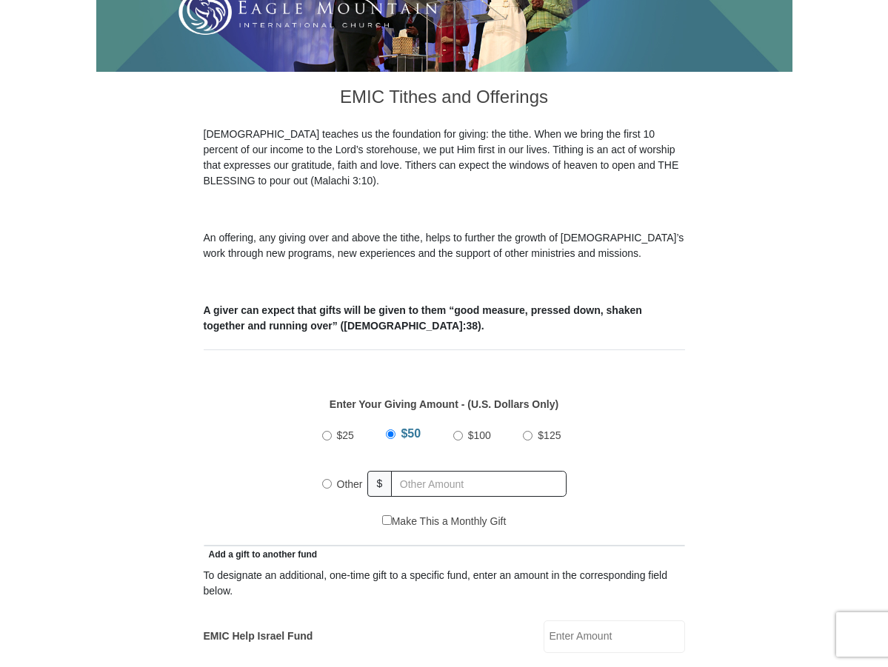
scroll to position [444, 0]
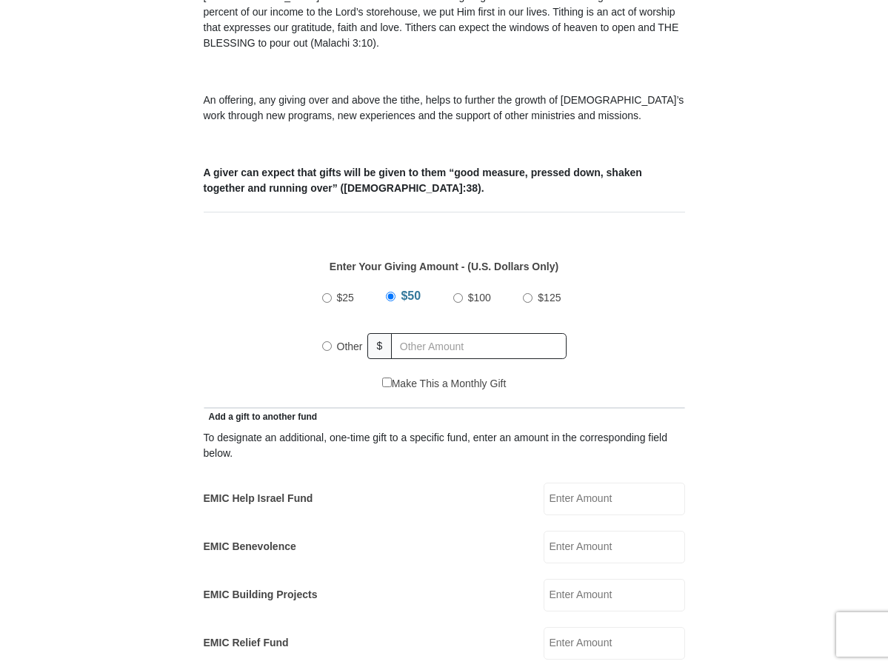
click at [326, 351] on input "Other" at bounding box center [327, 346] width 10 height 10
radio input "true"
type input "29.00"
click at [561, 514] on input "EMIC Help Israel Fund" at bounding box center [613, 499] width 141 height 33
type input "20.00"
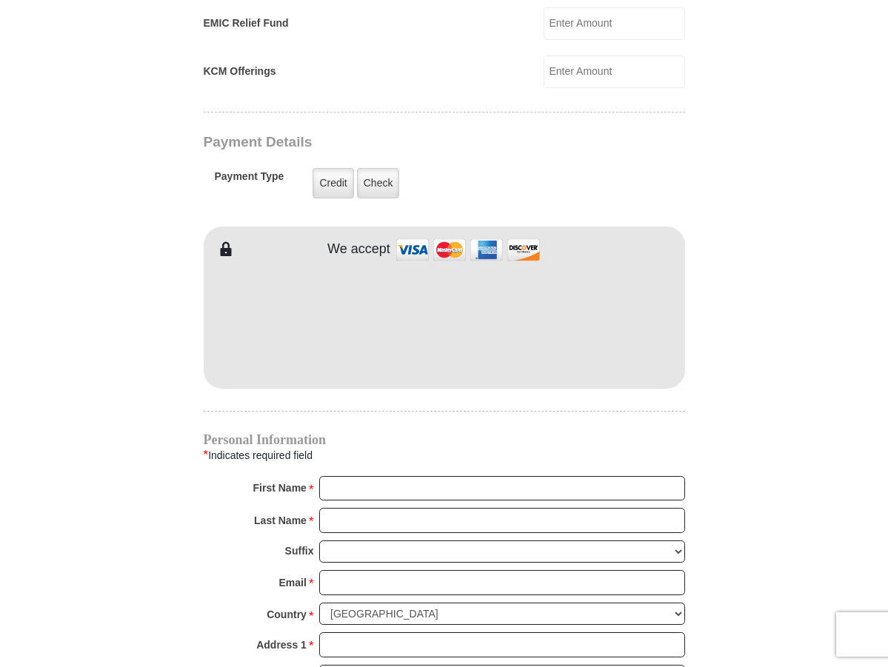
scroll to position [1110, 0]
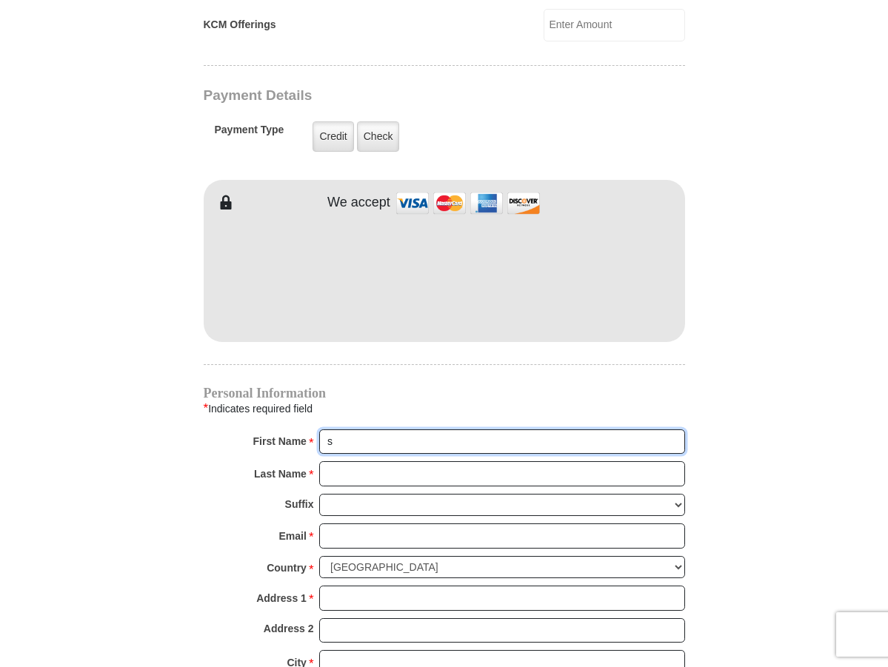
type input "[PERSON_NAME] and [PERSON_NAME]"
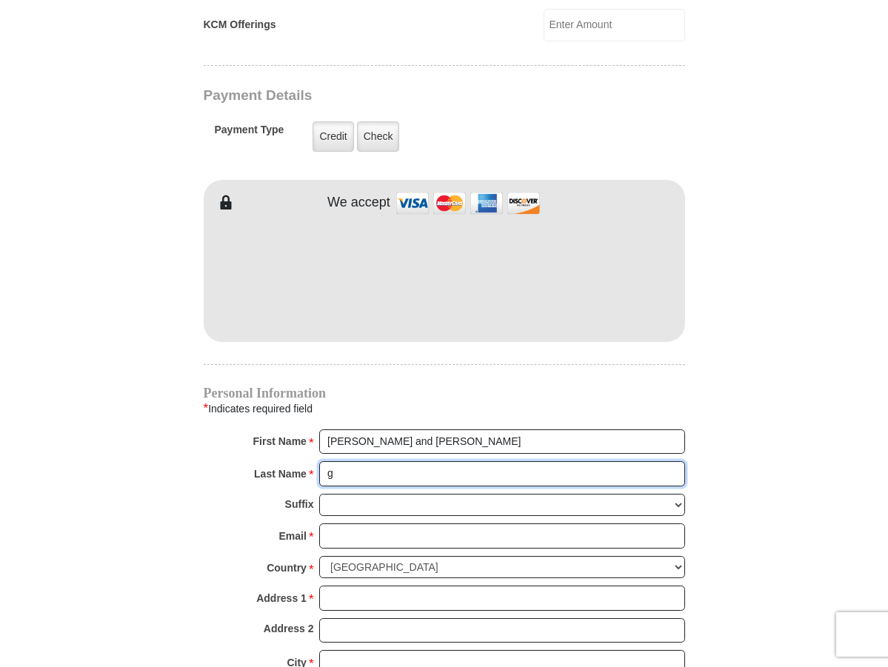
type input "[PERSON_NAME]"
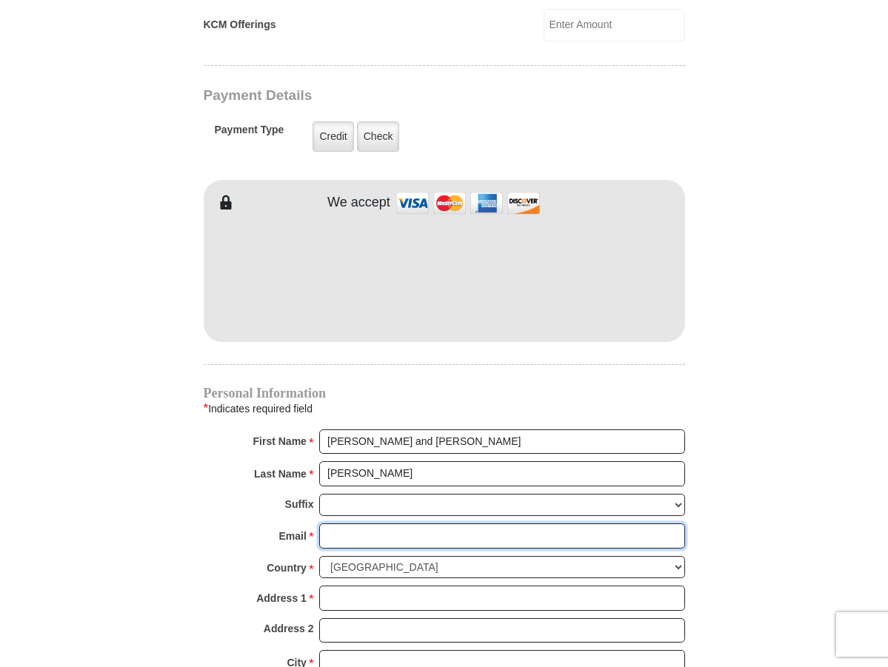
click at [392, 548] on input "Email *" at bounding box center [502, 535] width 366 height 25
type input "[EMAIL_ADDRESS][DOMAIN_NAME]"
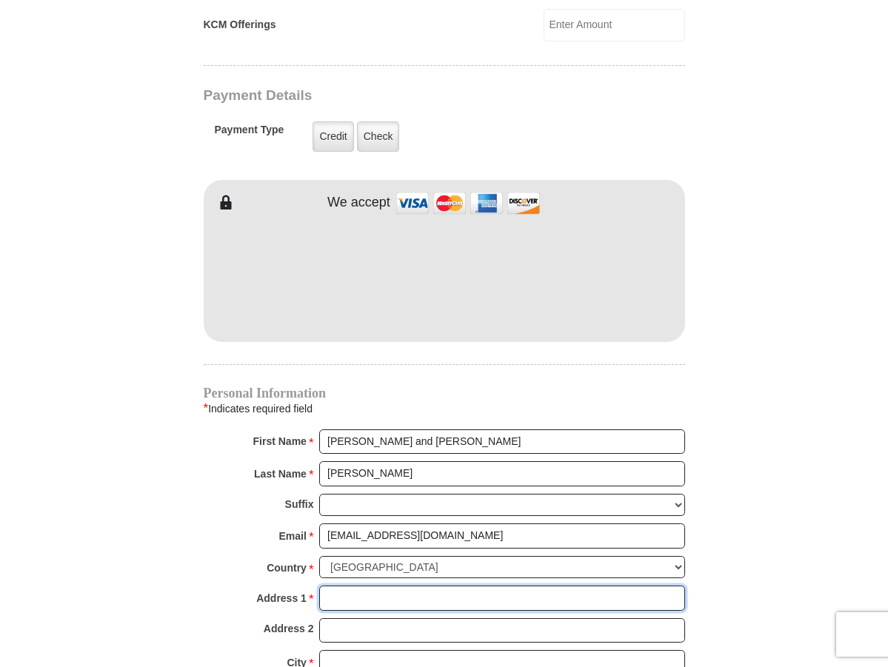
type input "[STREET_ADDRESS]"
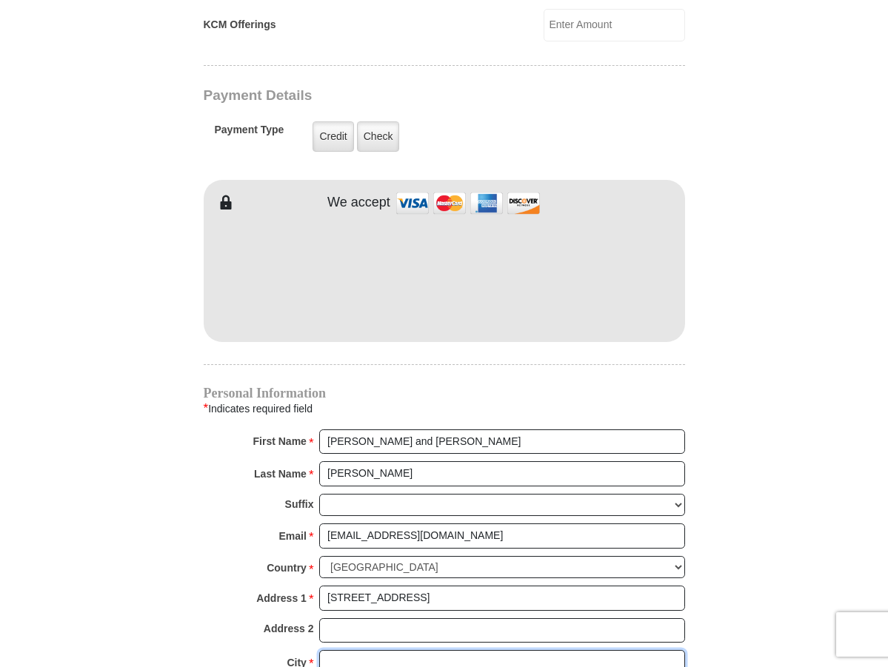
type input "[GEOGRAPHIC_DATA]"
select select "AZ"
type input "85268"
type input "4803228442"
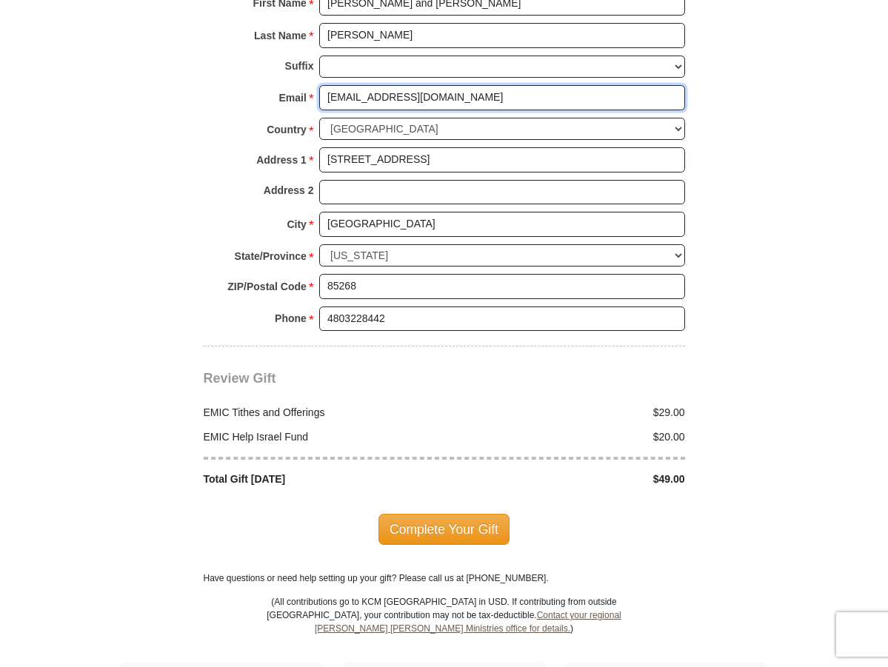
scroll to position [1628, 0]
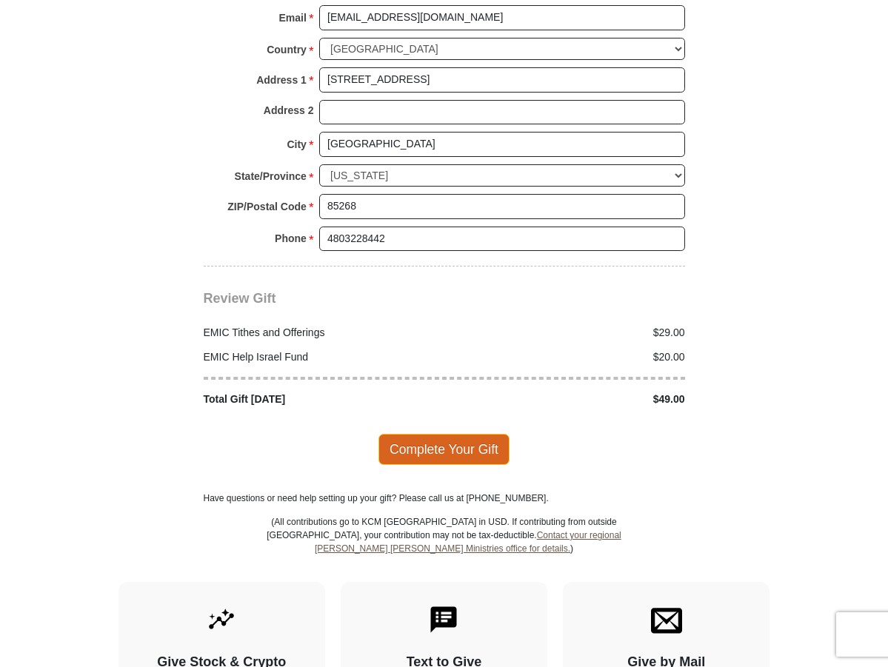
click at [415, 465] on span "Complete Your Gift" at bounding box center [443, 449] width 131 height 31
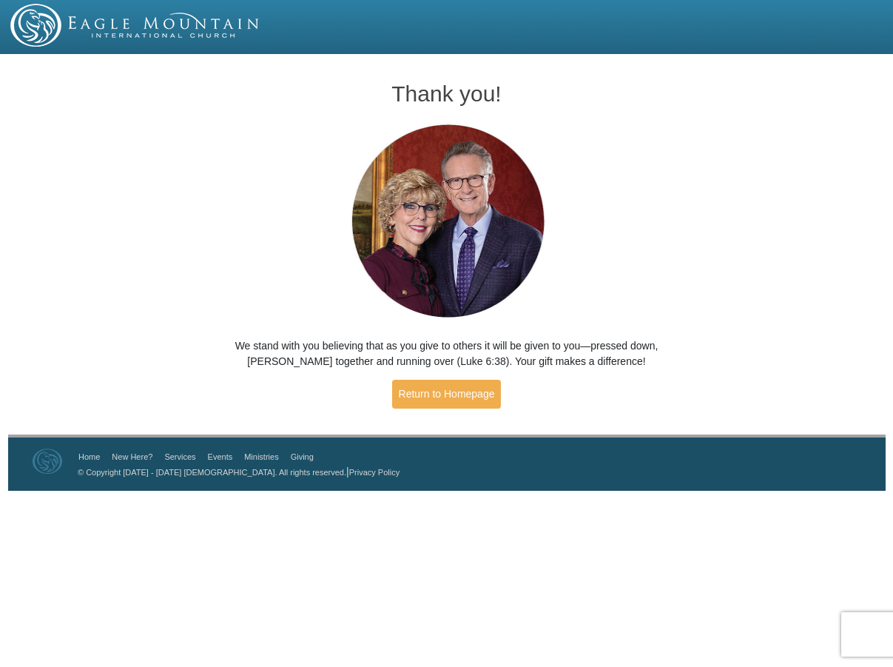
click at [588, 231] on div "Thank you! We stand with you believing that as you give to others it will be gi…" at bounding box center [447, 239] width 447 height 360
click at [477, 396] on link "Return to Homepage" at bounding box center [447, 394] width 110 height 29
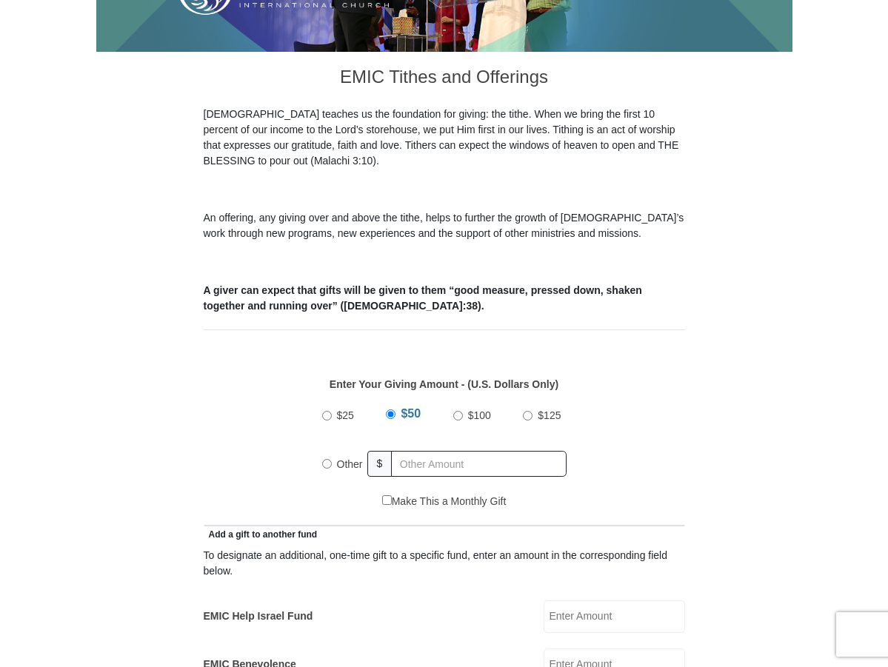
scroll to position [444, 0]
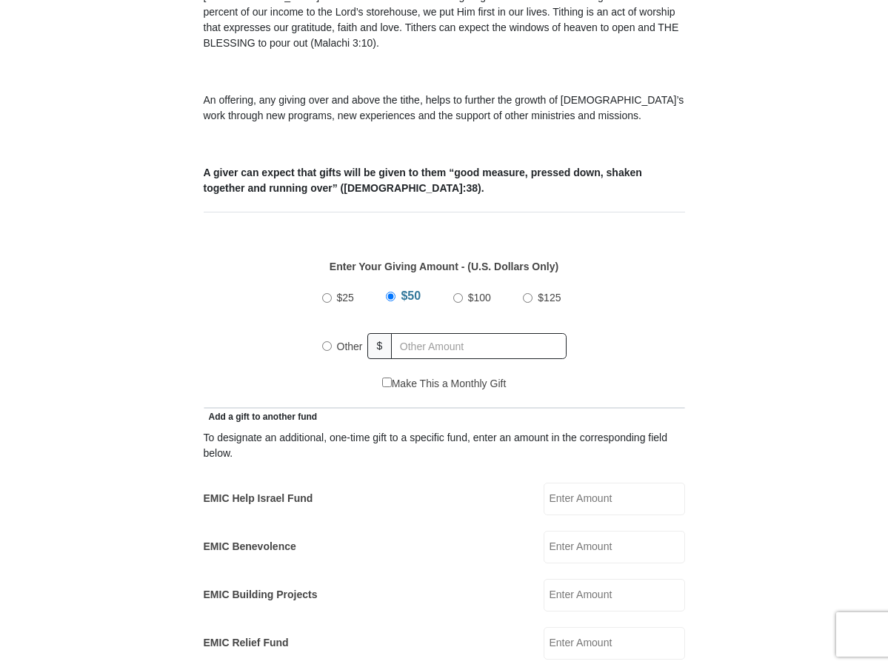
click at [325, 351] on input "Other" at bounding box center [327, 346] width 10 height 10
radio input "true"
click at [684, 272] on div "Enter Your Giving Amount - (U.S. Dollars Only) Amount must be a valid number Th…" at bounding box center [444, 310] width 481 height 132
click at [412, 359] on input "text" at bounding box center [482, 346] width 170 height 26
click at [429, 356] on input "17.5" at bounding box center [482, 346] width 170 height 26
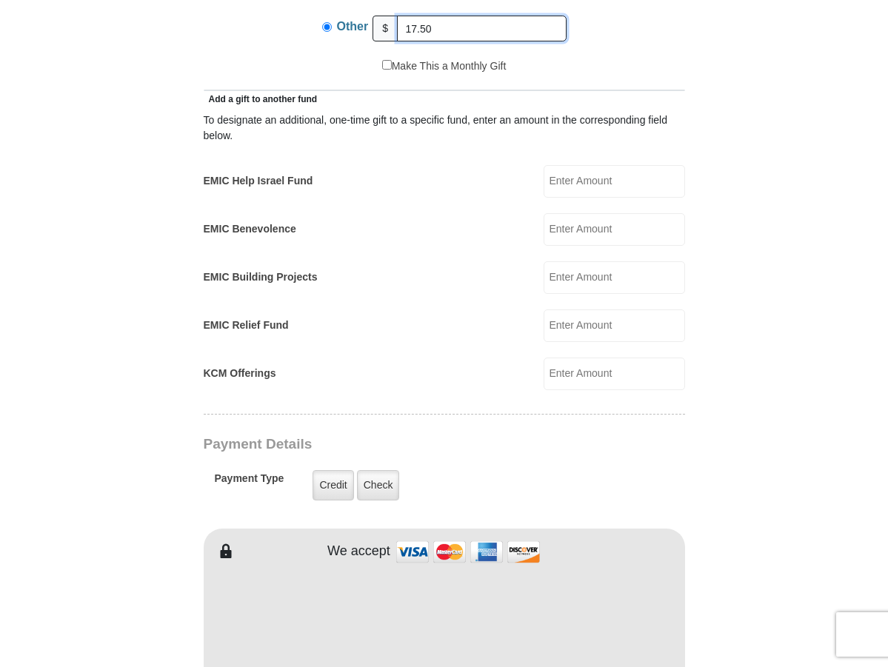
scroll to position [1036, 0]
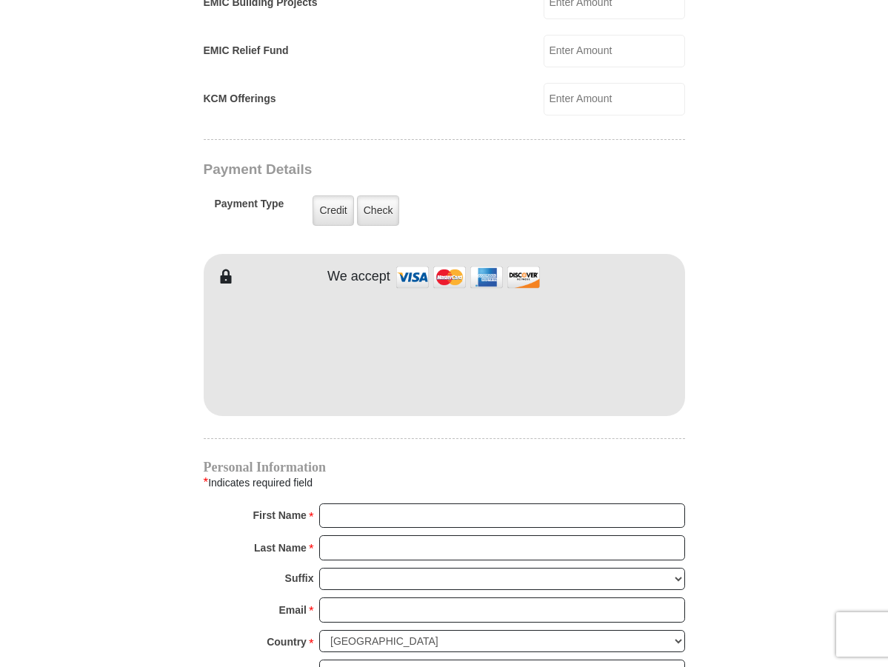
type input "17.50"
type input "[PERSON_NAME] and [PERSON_NAME]"
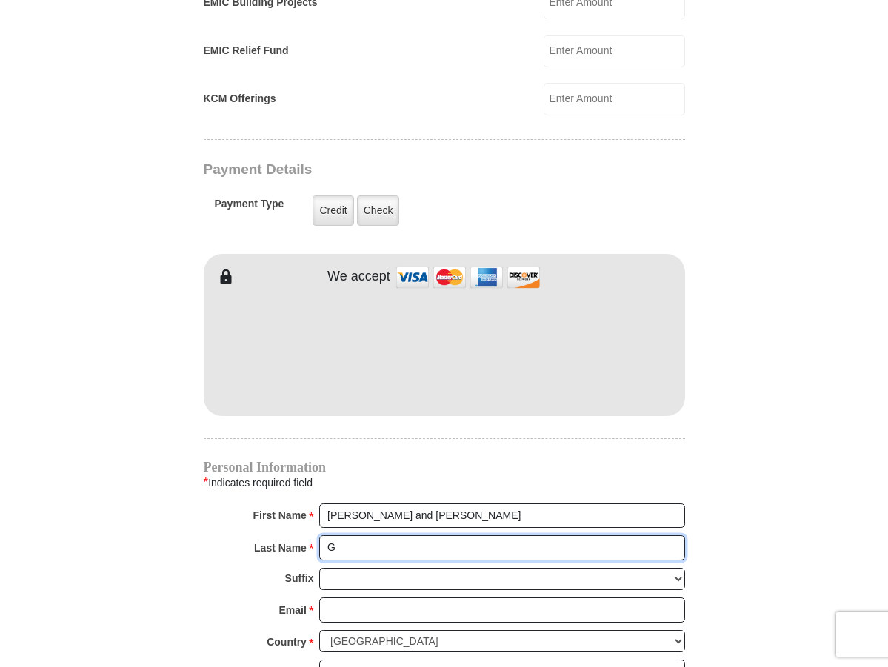
type input "[PERSON_NAME]"
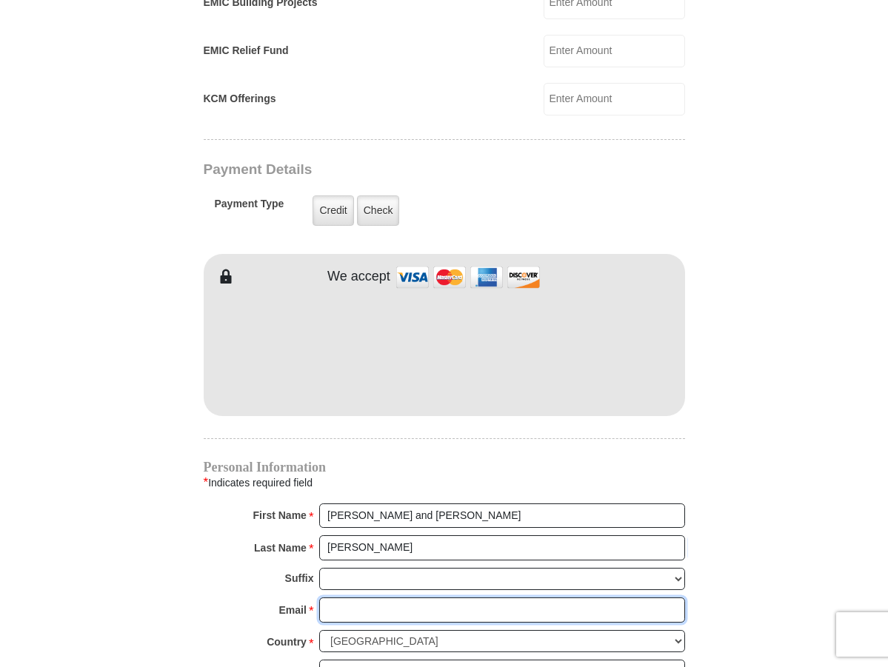
click at [352, 623] on input "Email *" at bounding box center [502, 609] width 366 height 25
type input "[EMAIL_ADDRESS][DOMAIN_NAME]"
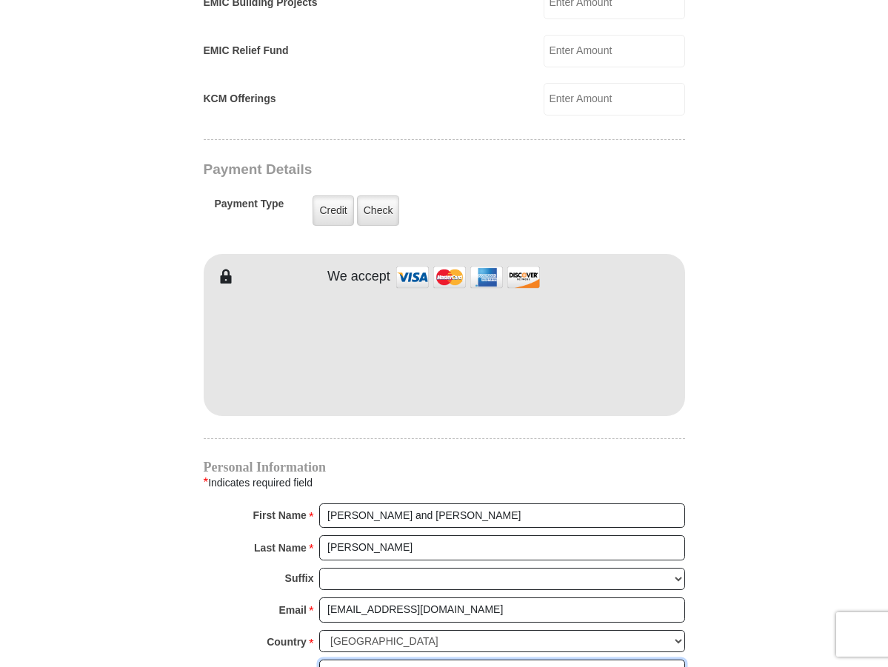
type input "[STREET_ADDRESS]"
type input "[GEOGRAPHIC_DATA]"
select select "AZ"
type input "85268"
type input "4803228442"
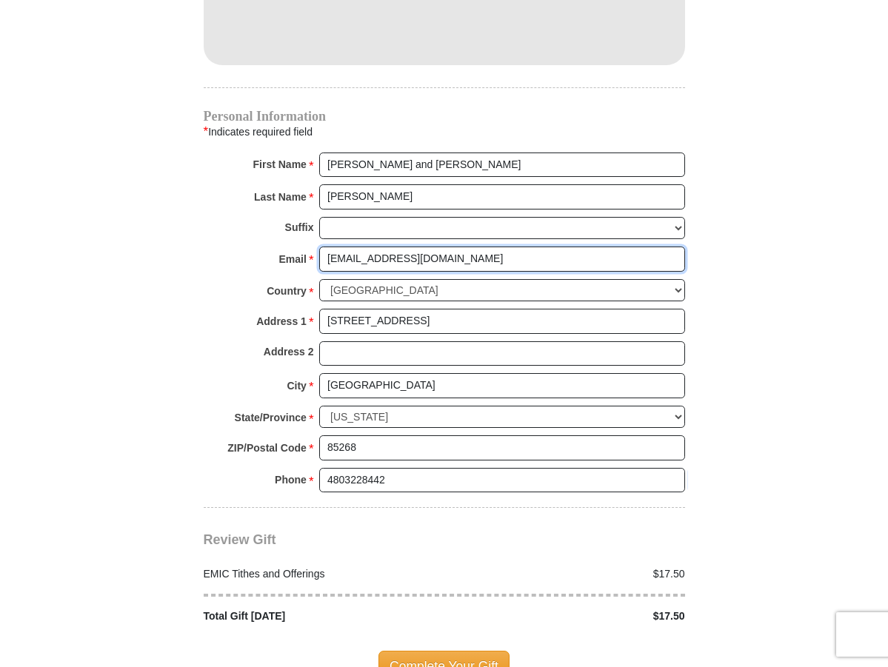
scroll to position [1480, 0]
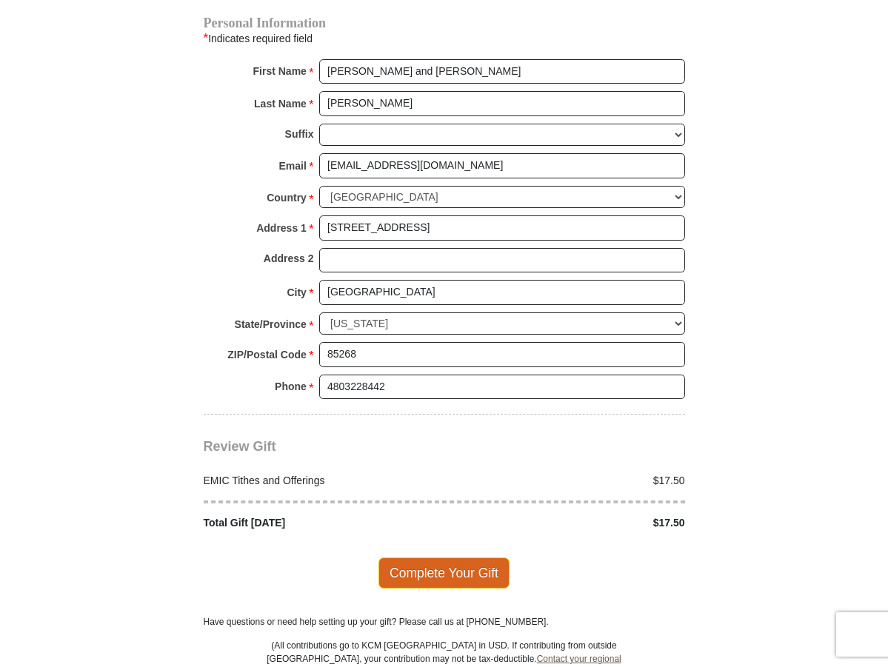
click at [440, 588] on span "Complete Your Gift" at bounding box center [443, 572] width 131 height 31
